Goal: Obtain resource: Obtain resource

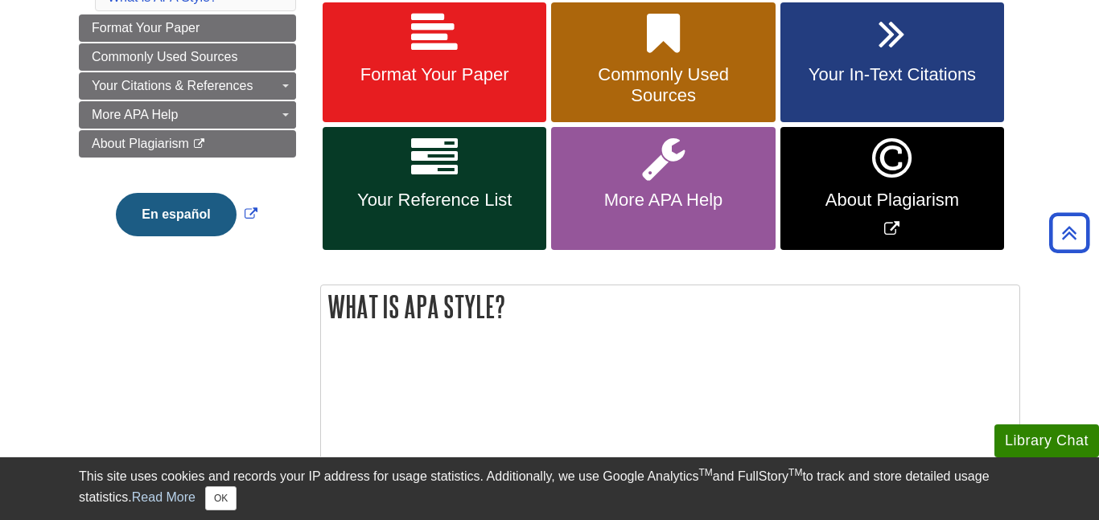
scroll to position [309, 0]
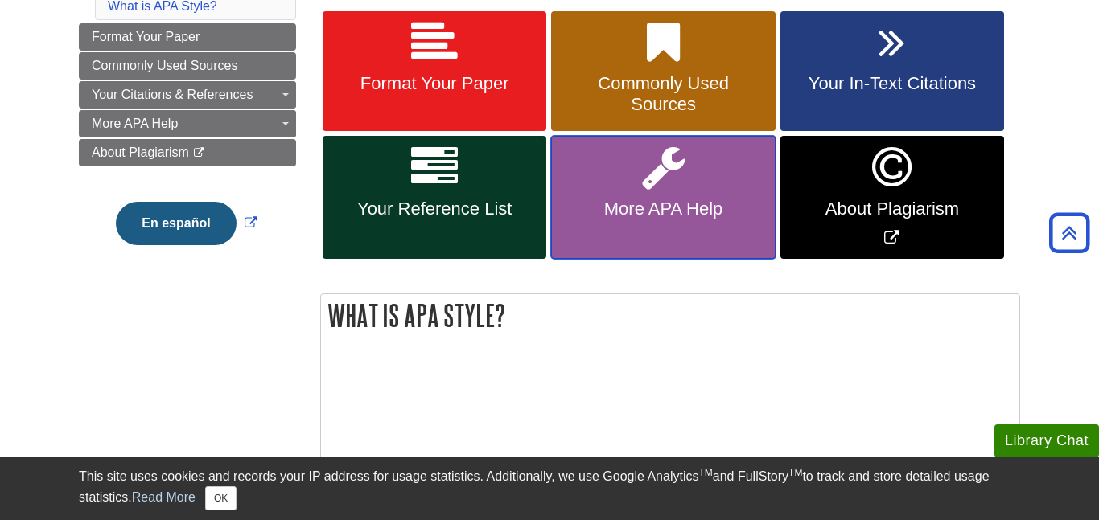
click at [673, 176] on link "More APA Help" at bounding box center [663, 197] width 224 height 123
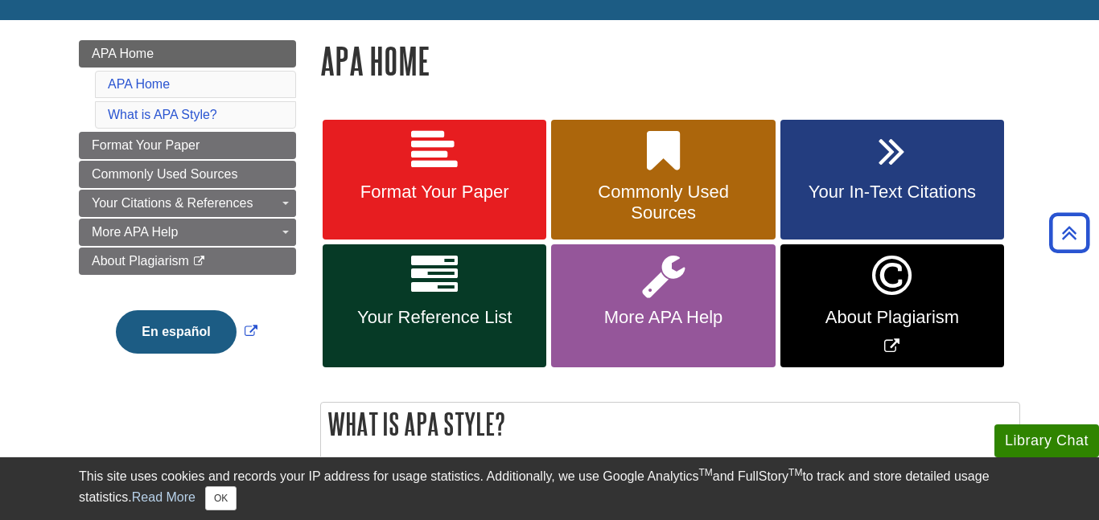
scroll to position [202, 0]
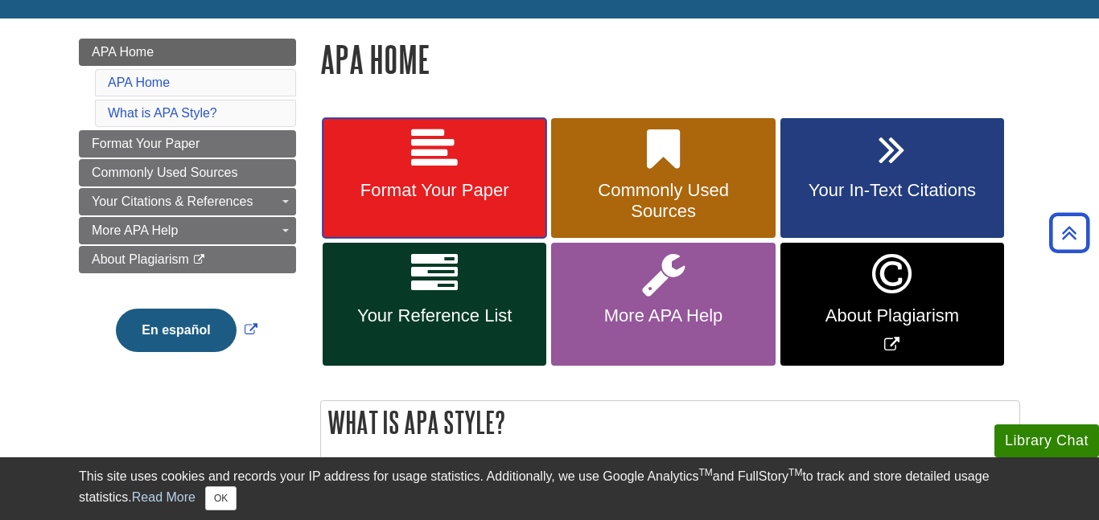
click at [445, 166] on icon at bounding box center [434, 149] width 47 height 47
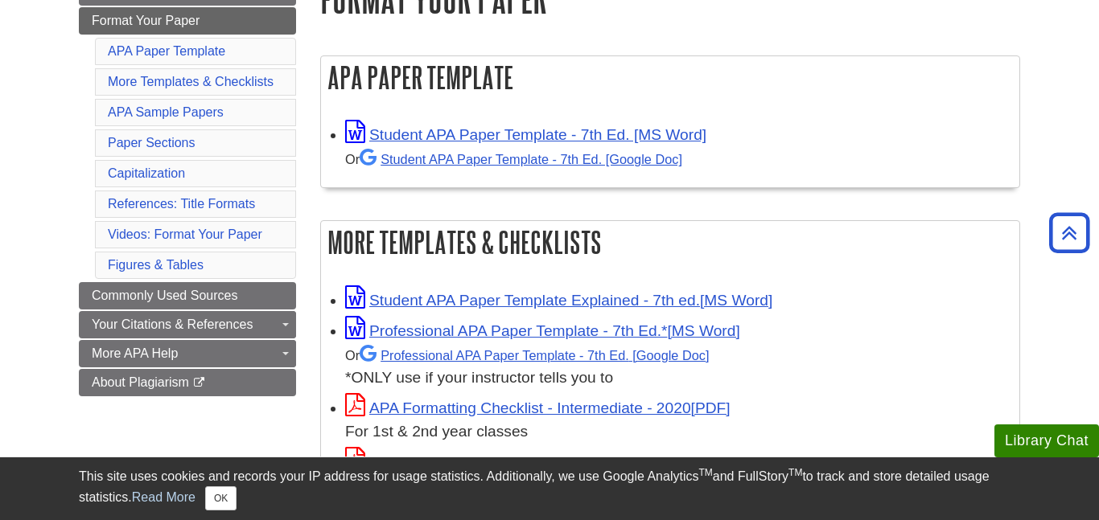
scroll to position [263, 0]
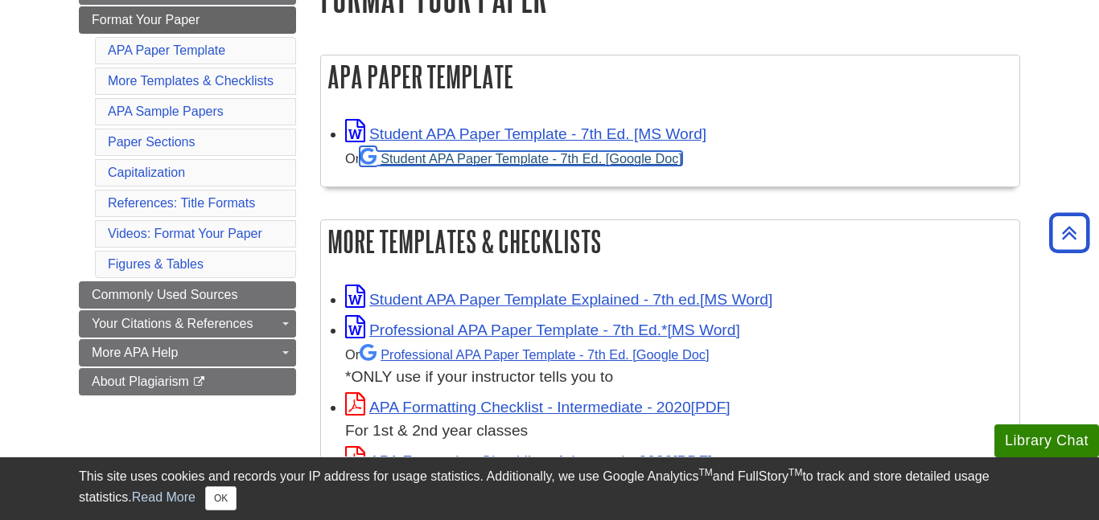
click at [509, 160] on link "Student APA Paper Template - 7th Ed. [Google Doc]" at bounding box center [521, 158] width 323 height 14
